Goal: Task Accomplishment & Management: Use online tool/utility

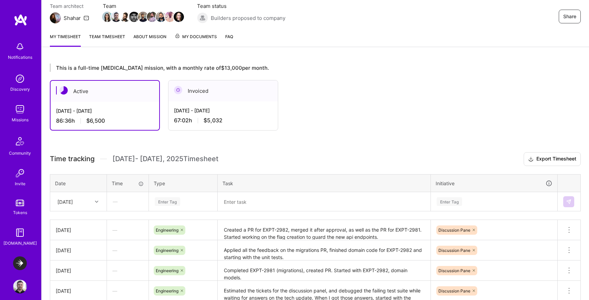
scroll to position [67, 0]
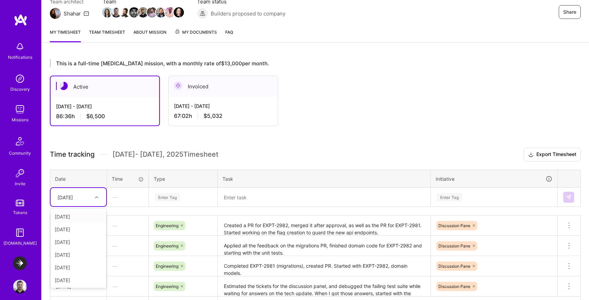
click at [96, 198] on icon at bounding box center [96, 197] width 3 height 3
click at [97, 198] on icon at bounding box center [96, 197] width 3 height 3
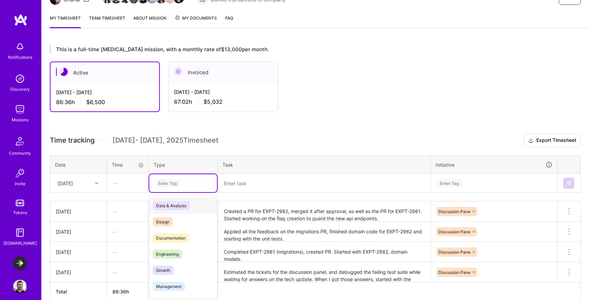
click at [179, 192] on div "option Data & Analysis focused, 0 of 2. 17 results available. Use Up and Down t…" at bounding box center [183, 183] width 68 height 18
click at [174, 251] on span "Engineering" at bounding box center [168, 253] width 30 height 9
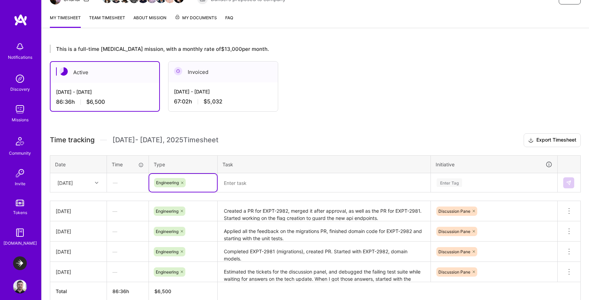
click at [254, 181] on textarea at bounding box center [323, 183] width 211 height 18
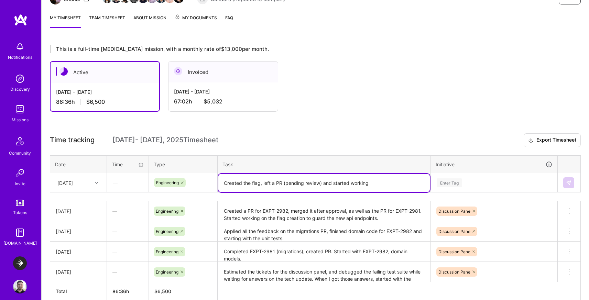
scroll to position [116, 0]
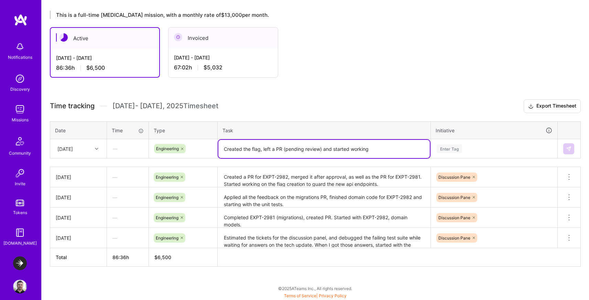
click at [393, 148] on textarea "Created the flag, left a PR (pending review) and started working" at bounding box center [323, 149] width 211 height 18
paste textarea "EXPT-2983"
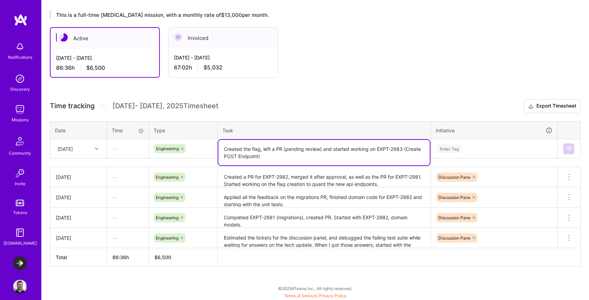
type textarea "Created the flag, left a PR (pending review) and started working on EXPT-2983 (…"
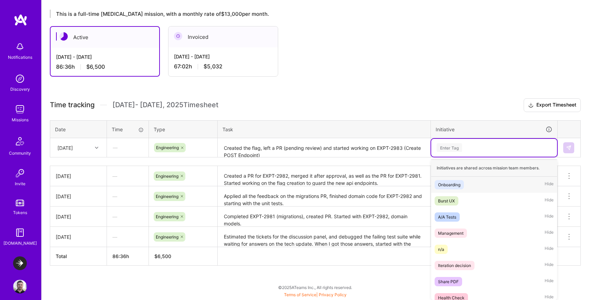
click at [444, 148] on div "Enter Tag" at bounding box center [449, 147] width 25 height 11
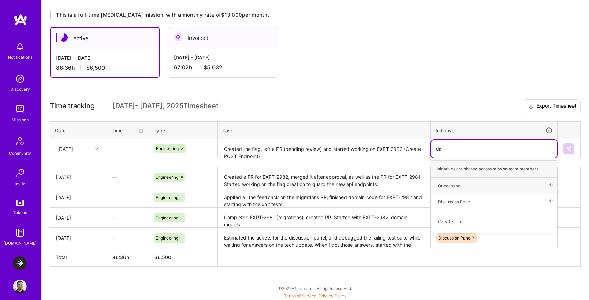
type input "discu"
click at [445, 186] on div "Discussion Pane" at bounding box center [454, 185] width 32 height 7
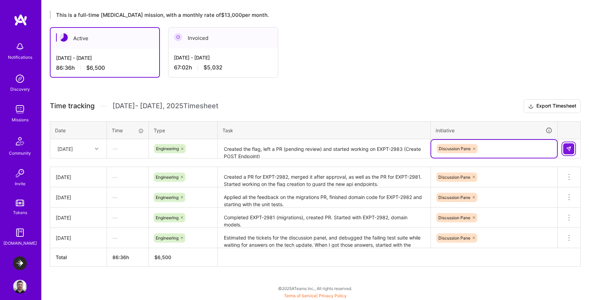
click at [568, 146] on img at bounding box center [569, 149] width 6 height 6
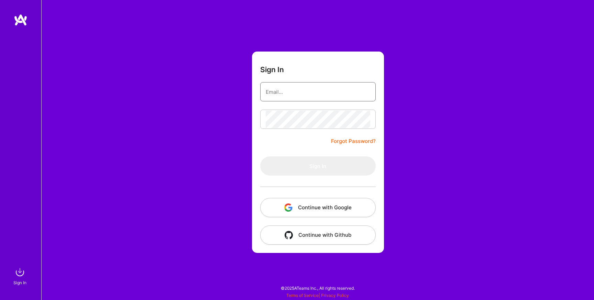
click at [324, 96] on input "email" at bounding box center [318, 92] width 105 height 18
type input "[EMAIL_ADDRESS][DOMAIN_NAME]"
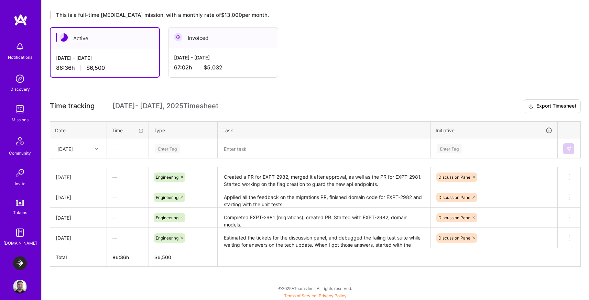
scroll to position [115, 0]
